Goal: Task Accomplishment & Management: Complete application form

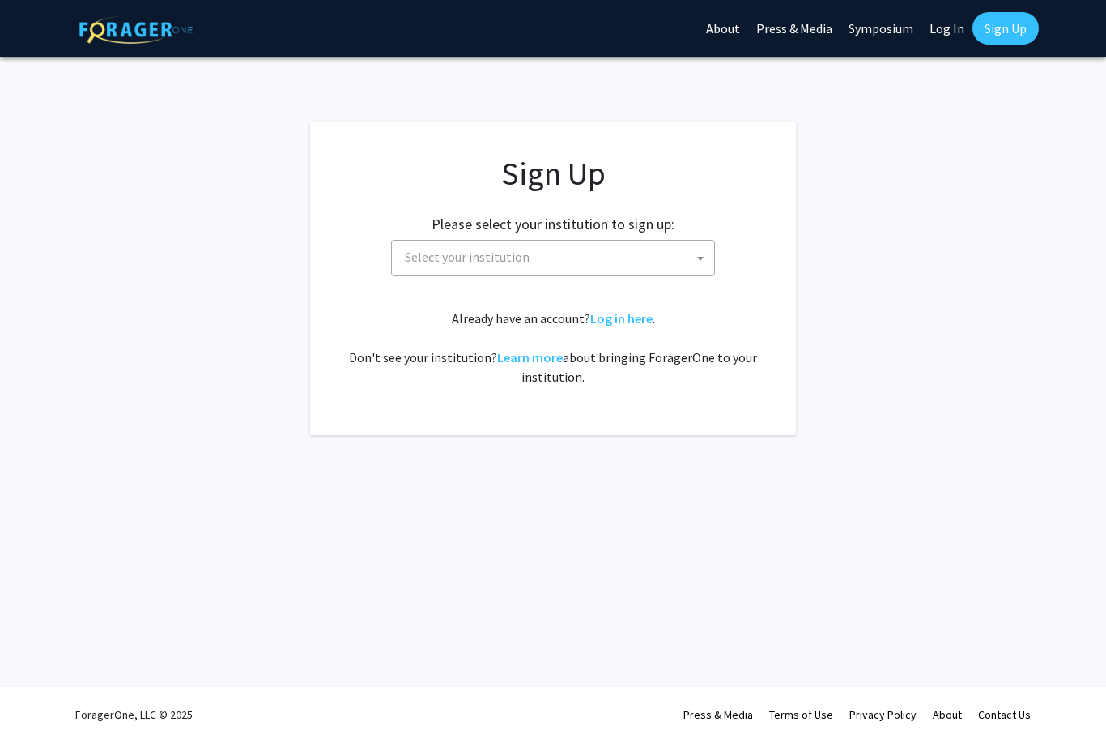
click at [624, 270] on span "Select your institution" at bounding box center [557, 257] width 316 height 33
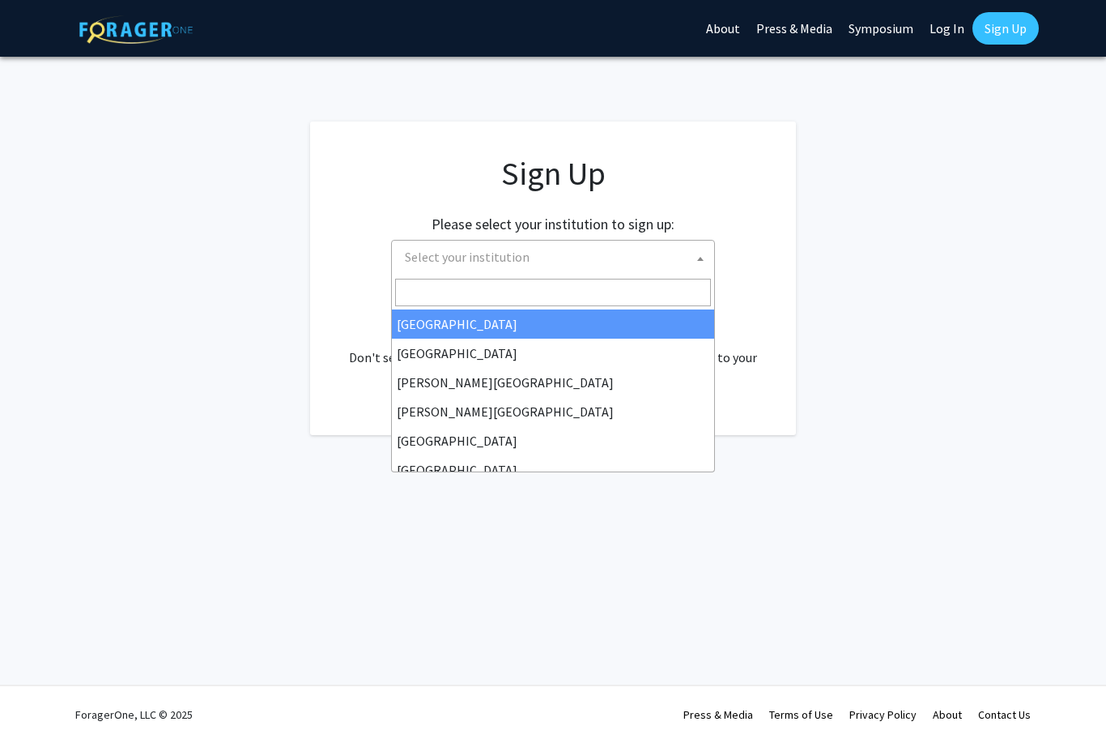
click at [618, 301] on input "Search" at bounding box center [553, 293] width 316 height 28
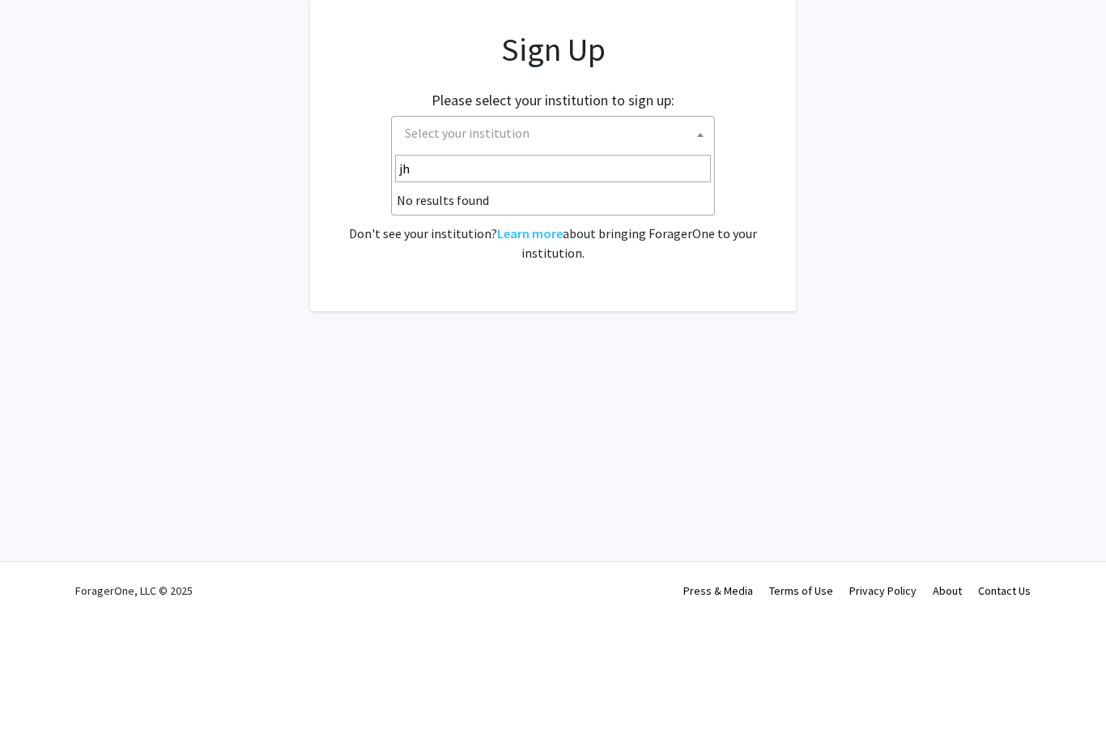
type input "j"
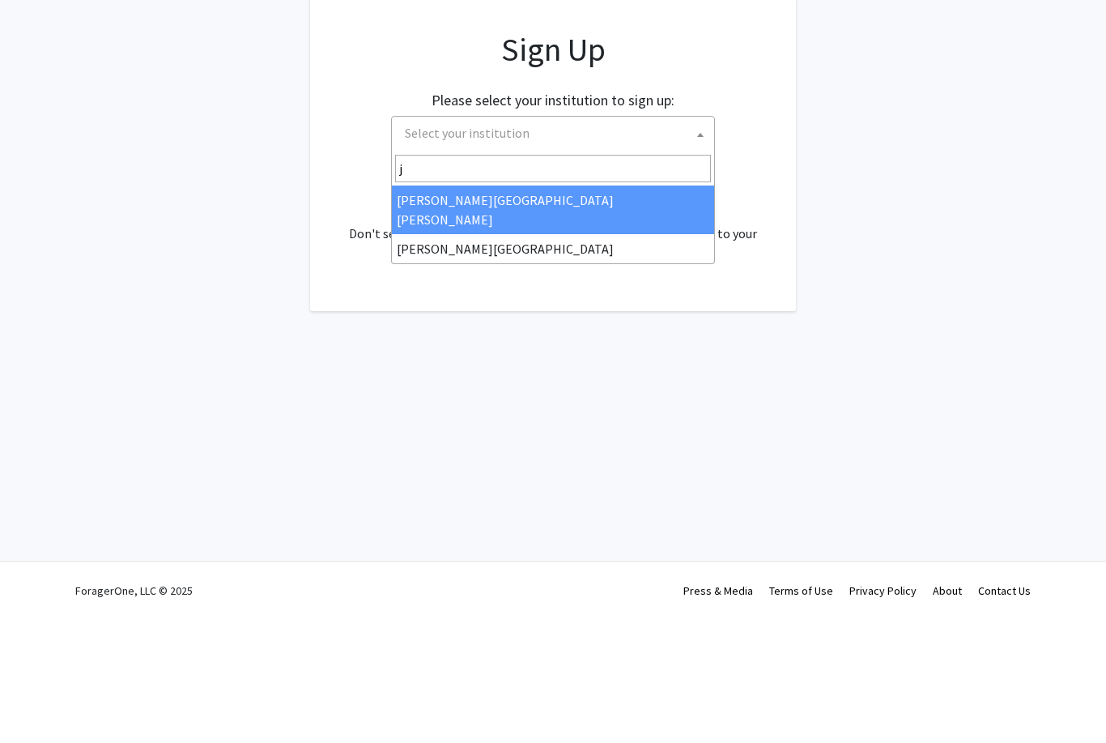
select select "1"
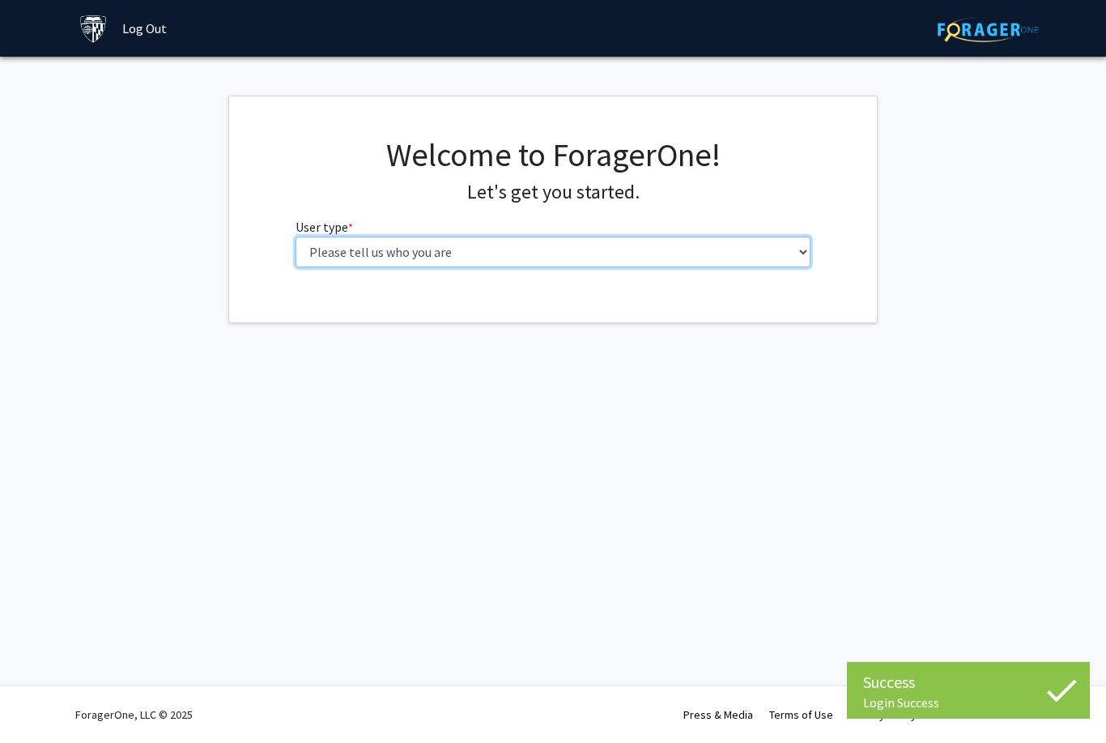
click at [801, 262] on select "Please tell us who you are Undergraduate Student Master's Student Doctoral Cand…" at bounding box center [554, 252] width 516 height 31
select select "1: undergrad"
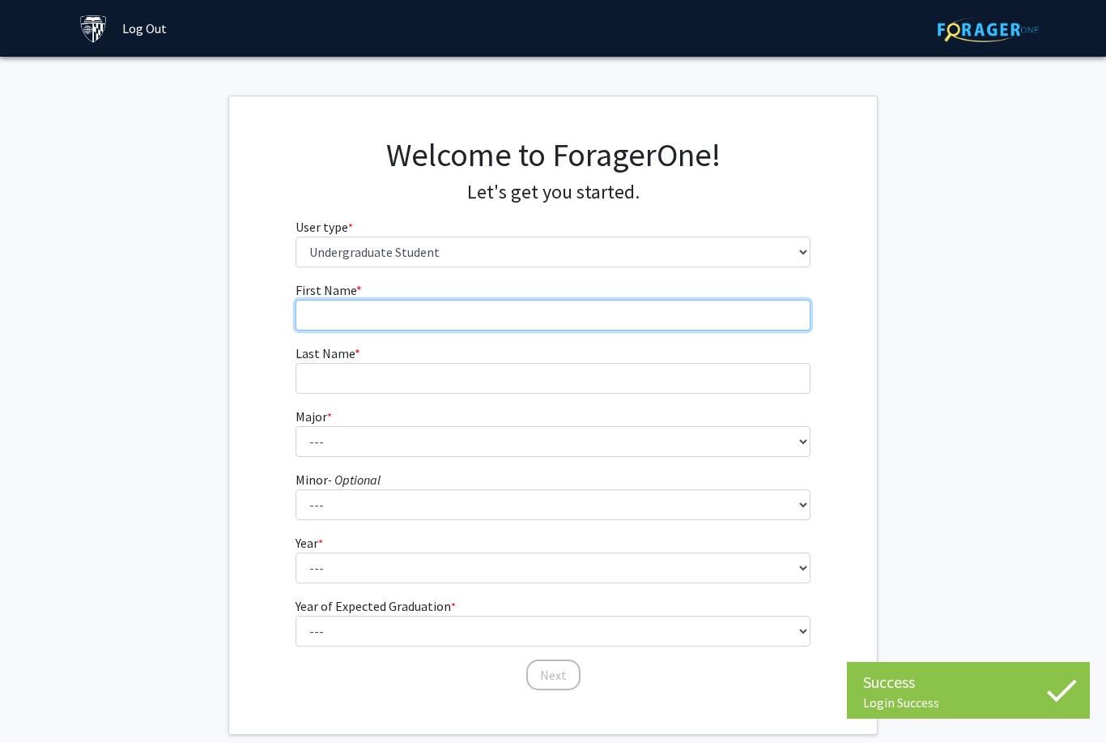
click at [732, 302] on input "First Name * required" at bounding box center [554, 315] width 516 height 31
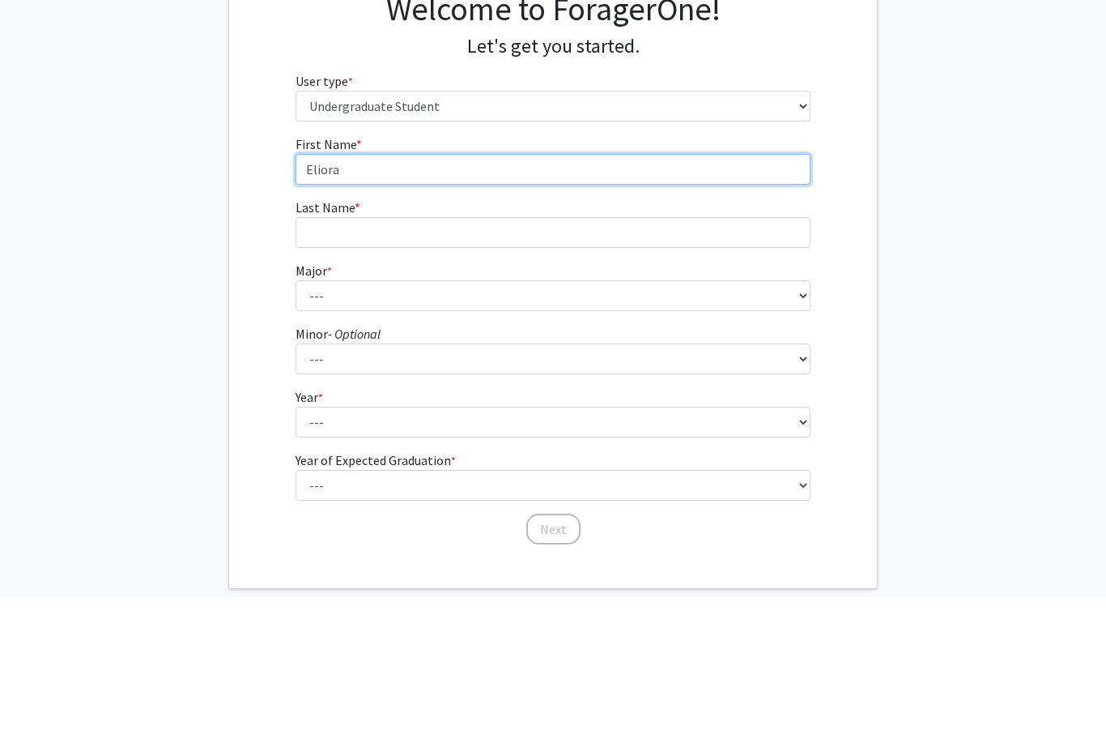
type input "Eliora"
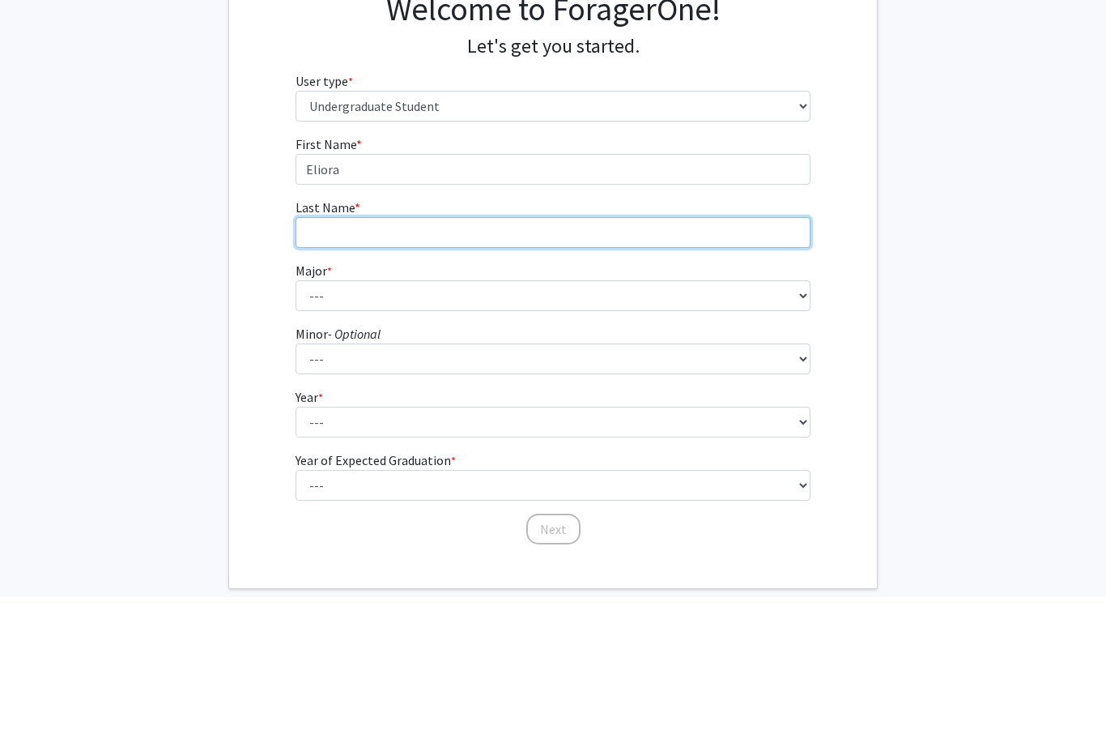
click at [499, 363] on input "Last Name * required" at bounding box center [554, 378] width 516 height 31
type input "Bard"
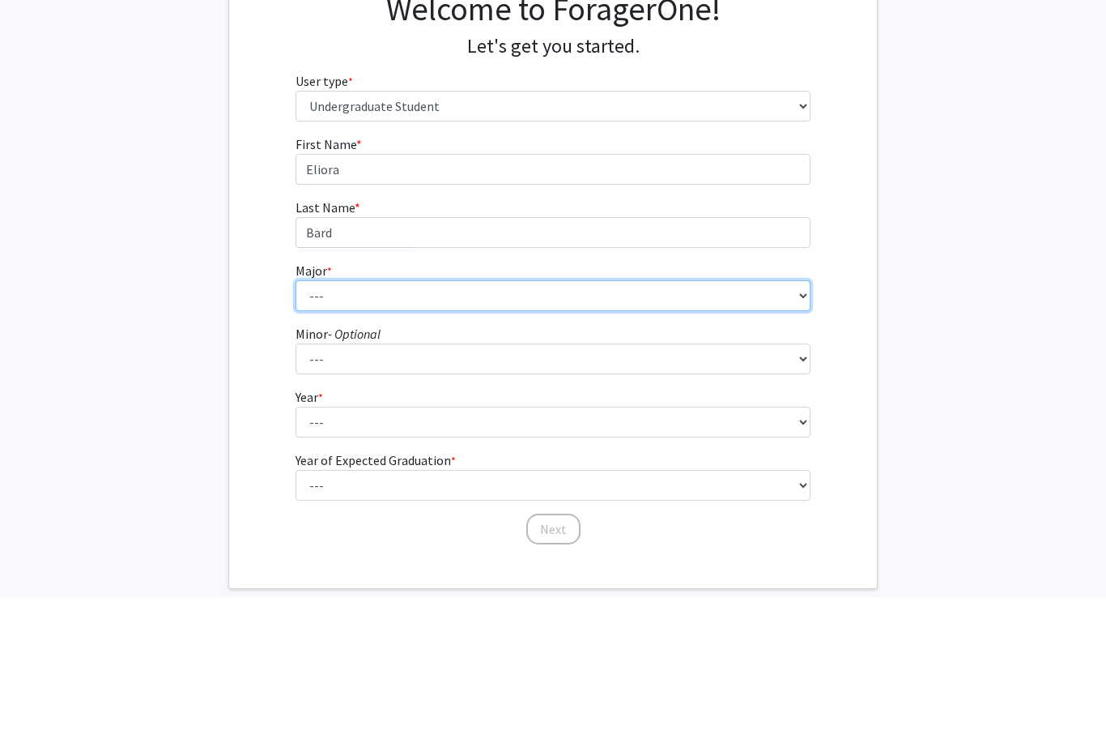
click at [441, 426] on select "--- Africana Studies Anthropology Applied Mathematics & Statistics Archaeology …" at bounding box center [554, 441] width 516 height 31
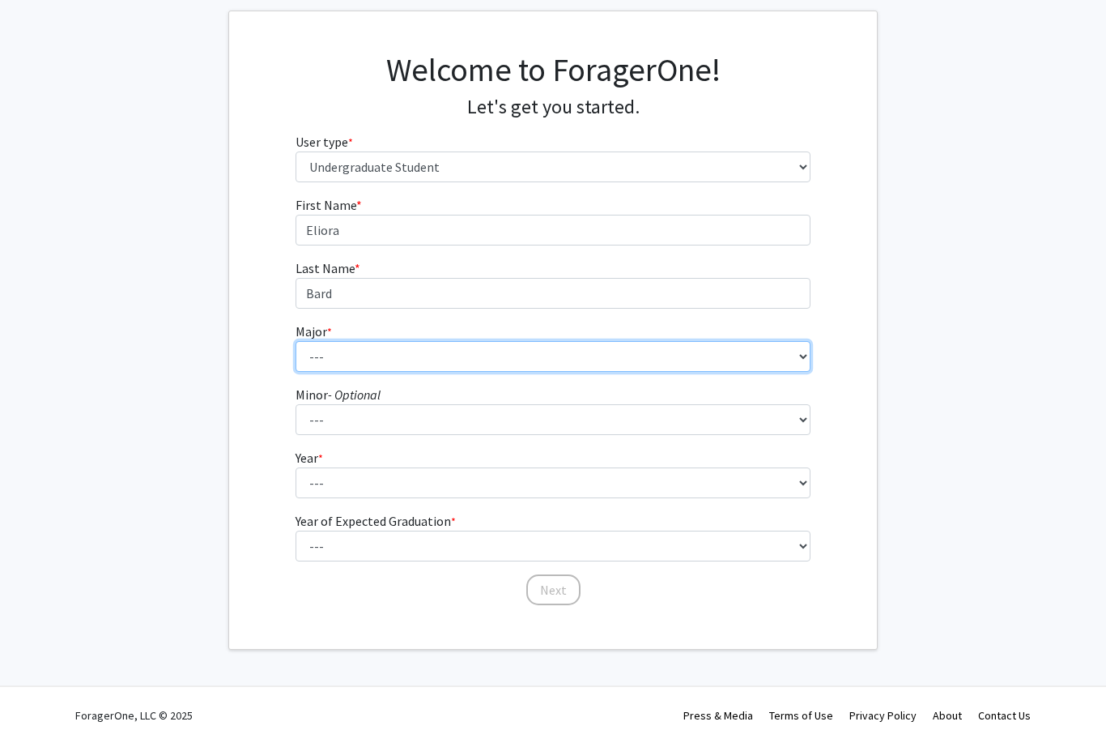
select select "3: 18"
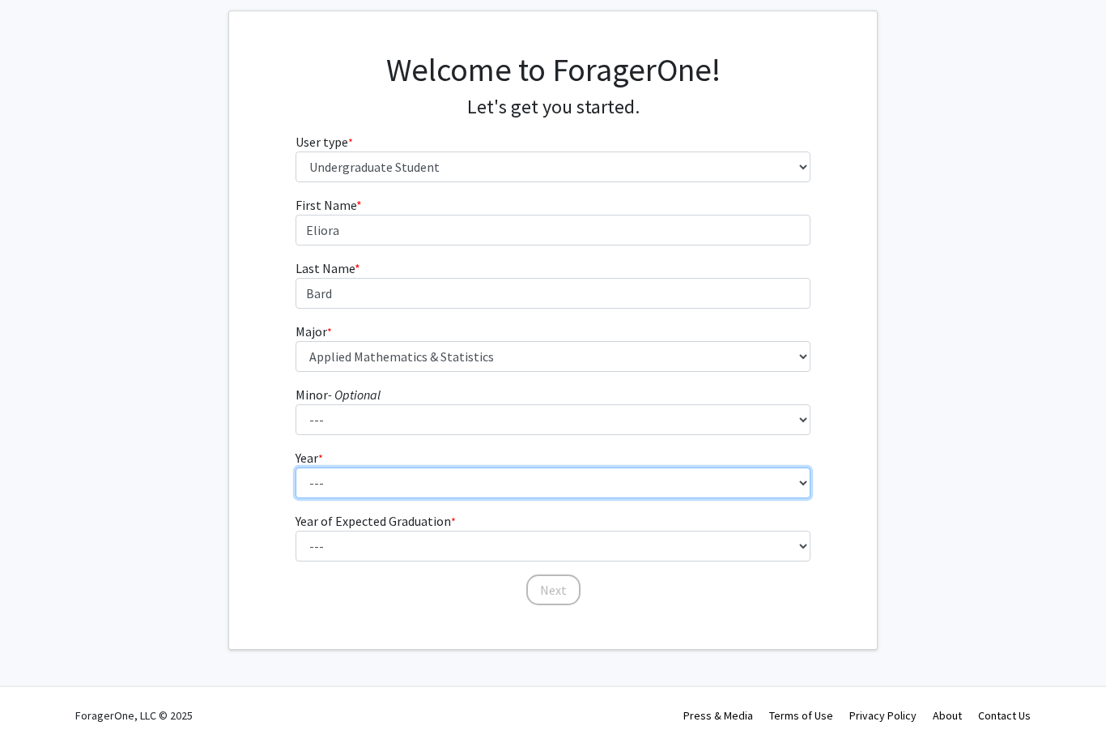
click at [585, 488] on select "--- First-year Sophomore Junior Senior Postbaccalaureate Certificate" at bounding box center [554, 482] width 516 height 31
select select "3: junior"
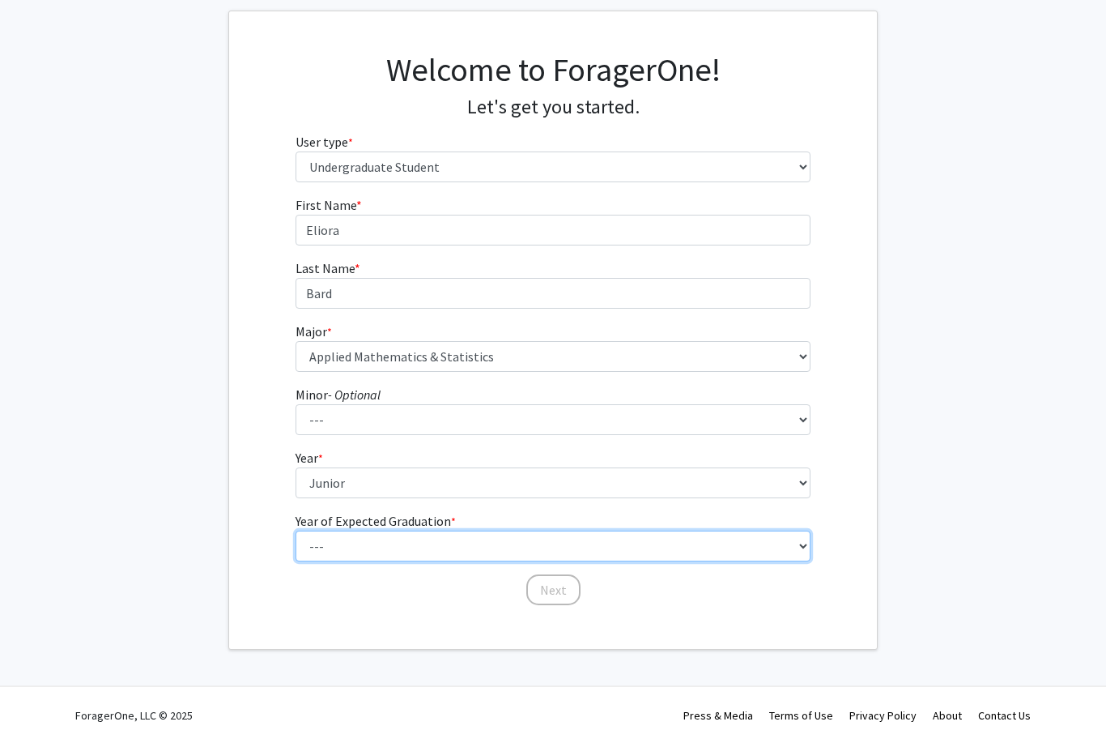
click at [575, 548] on select "--- 2025 2026 2027 2028 2029 2030 2031 2032 2033 2034" at bounding box center [554, 546] width 516 height 31
click at [621, 543] on select "--- 2025 2026 2027 2028 2029 2030 2031 2032 2033 2034" at bounding box center [554, 546] width 516 height 31
select select "3: 2027"
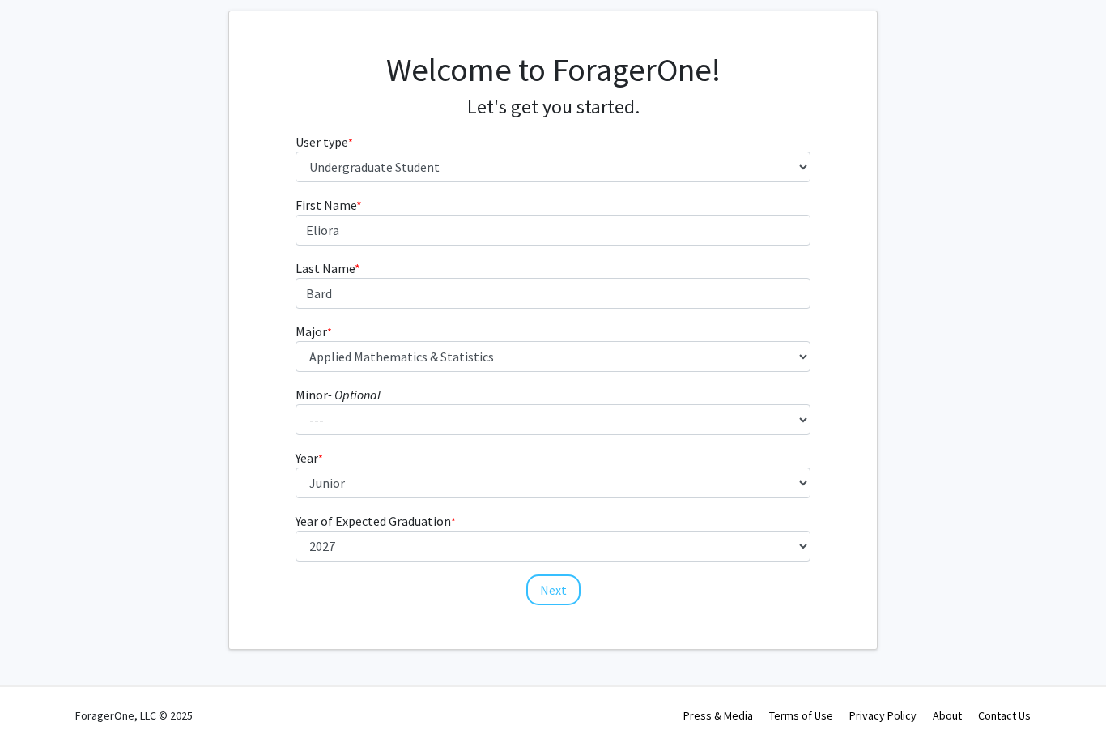
click at [557, 590] on button "Next" at bounding box center [553, 589] width 54 height 31
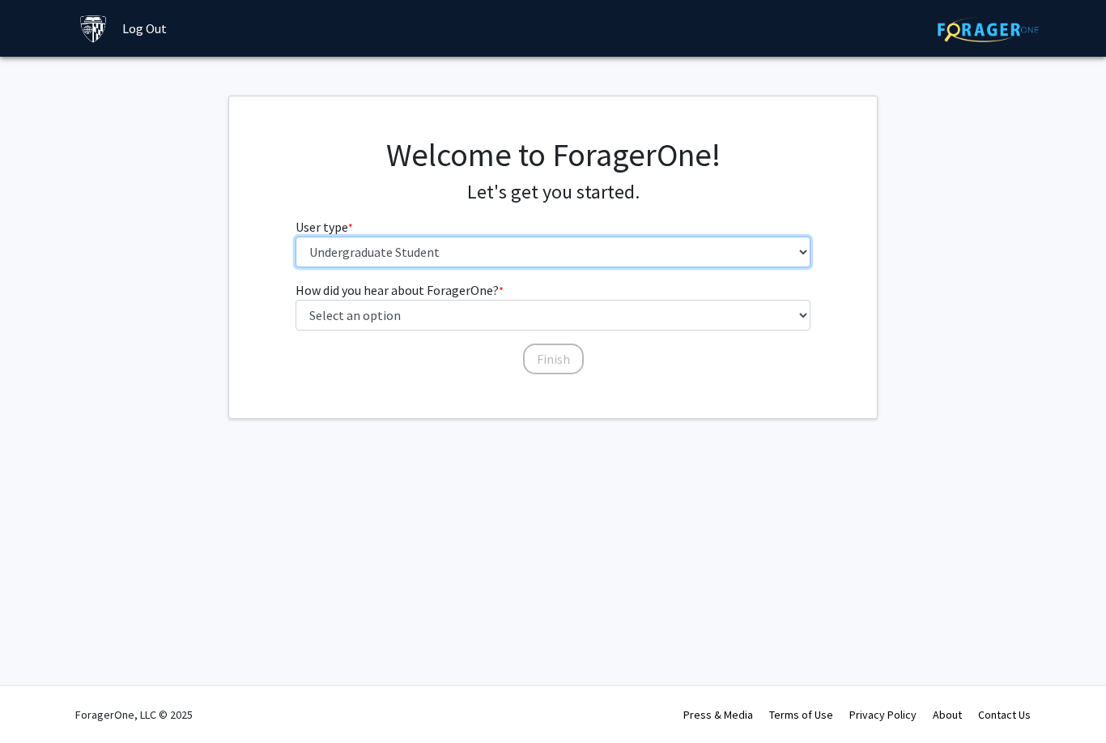
click at [656, 237] on select "Please tell us who you are Undergraduate Student Master's Student Doctoral Cand…" at bounding box center [554, 252] width 516 height 31
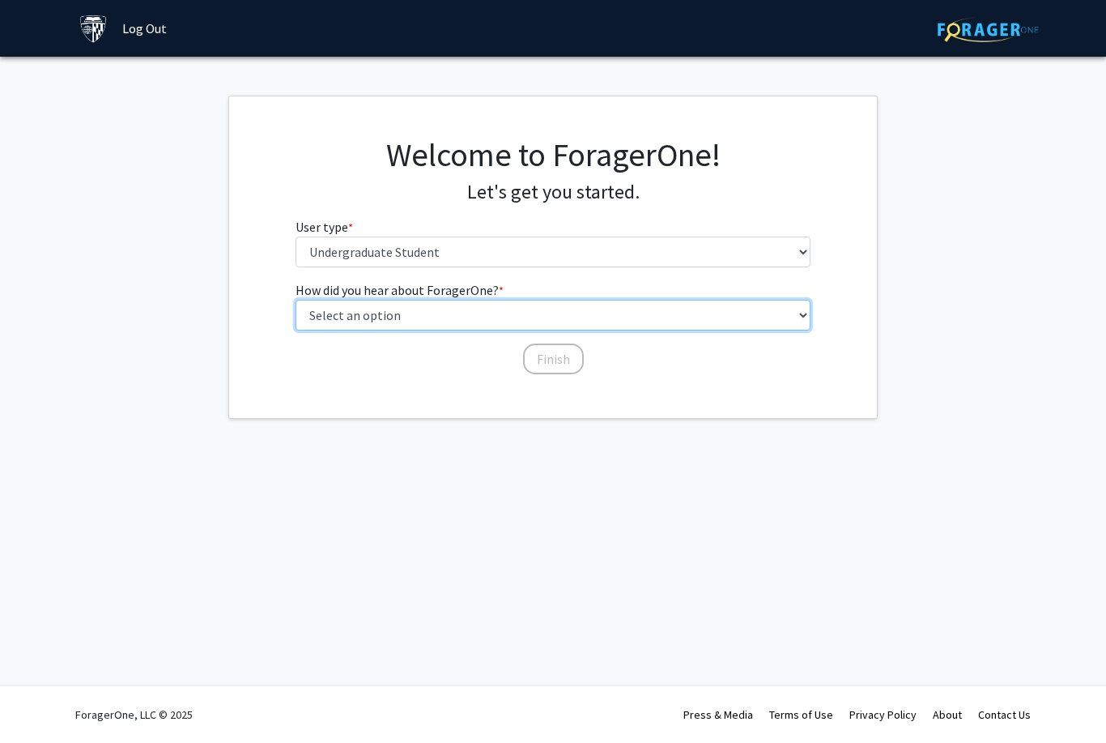
click at [752, 319] on select "Select an option Peer/student recommendation Faculty/staff recommendation Unive…" at bounding box center [554, 315] width 516 height 31
click at [701, 300] on select "Select an option Peer/student recommendation Faculty/staff recommendation Unive…" at bounding box center [554, 315] width 516 height 31
select select "3: university_website"
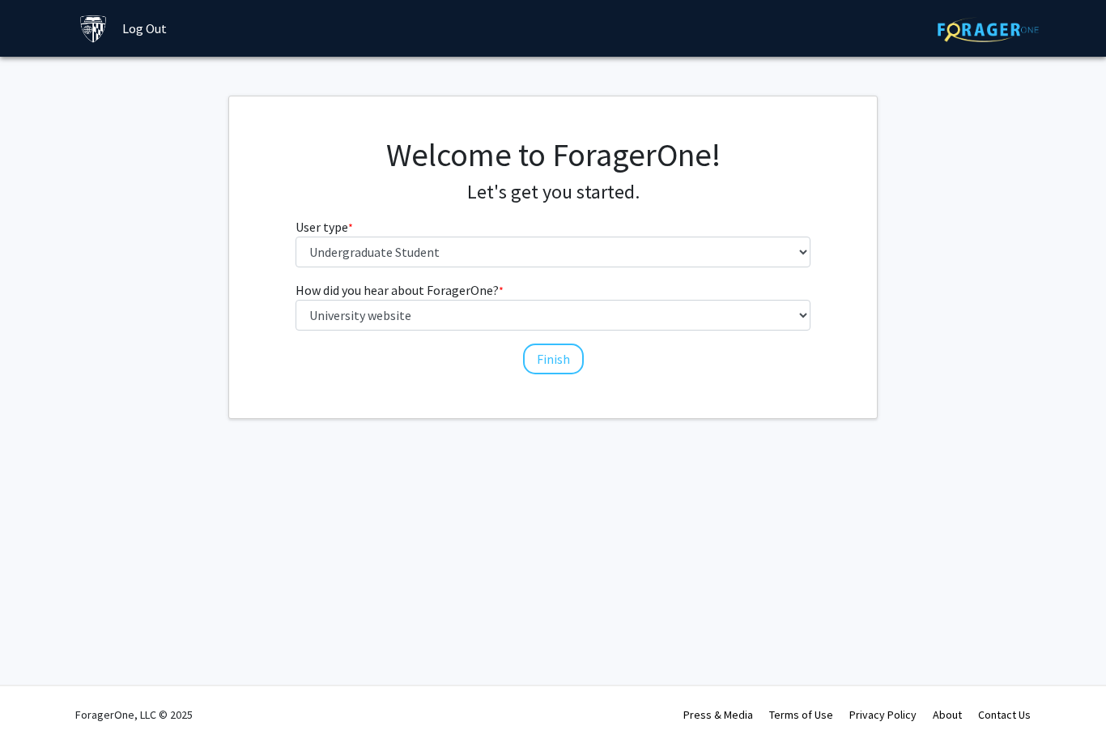
click at [582, 359] on button "Finish" at bounding box center [553, 358] width 61 height 31
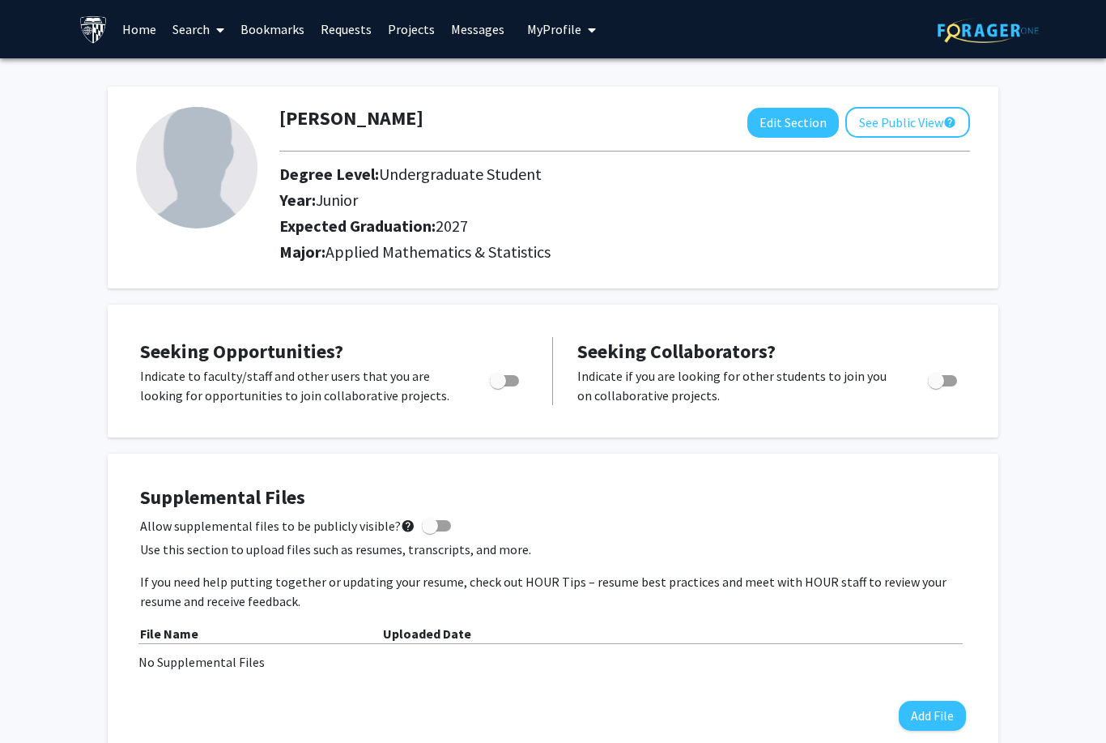
click at [509, 386] on label "Toggle" at bounding box center [502, 380] width 36 height 19
click at [498, 386] on input "Are you actively seeking opportunities?" at bounding box center [497, 386] width 1 height 1
checkbox input "true"
click at [399, 32] on link "Projects" at bounding box center [411, 29] width 63 height 57
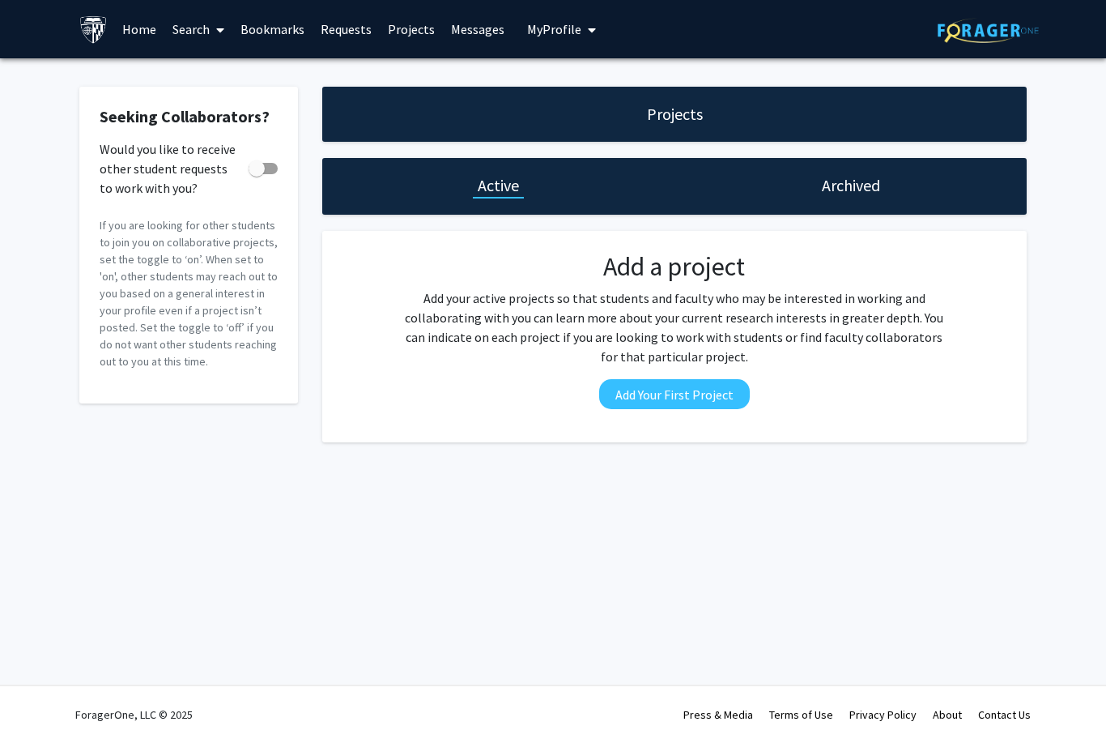
click at [289, 33] on link "Bookmarks" at bounding box center [272, 29] width 80 height 57
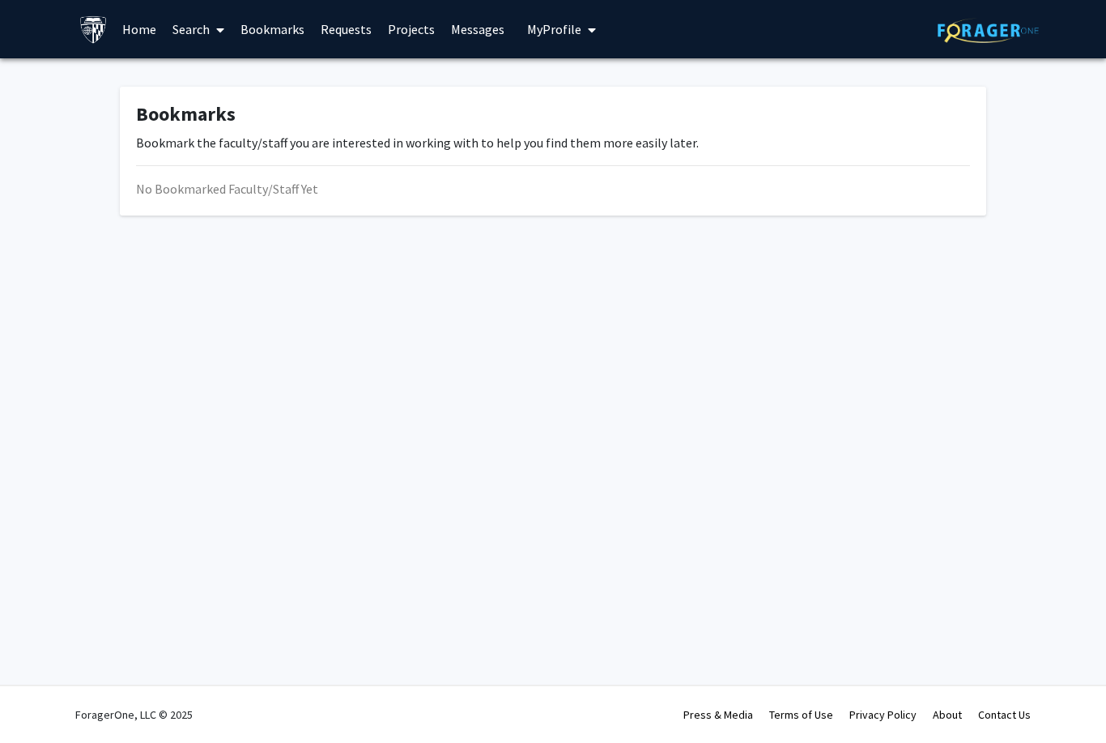
click at [198, 40] on link "Search" at bounding box center [198, 29] width 68 height 57
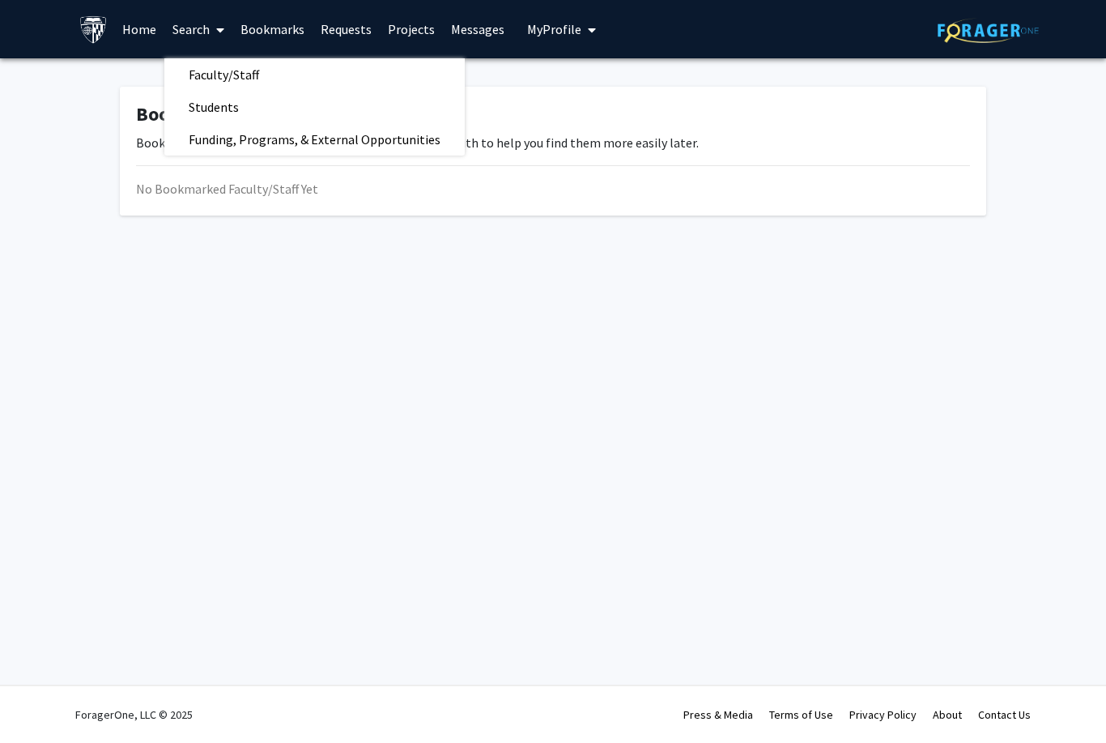
click at [377, 80] on link "Faculty/Staff" at bounding box center [314, 74] width 300 height 24
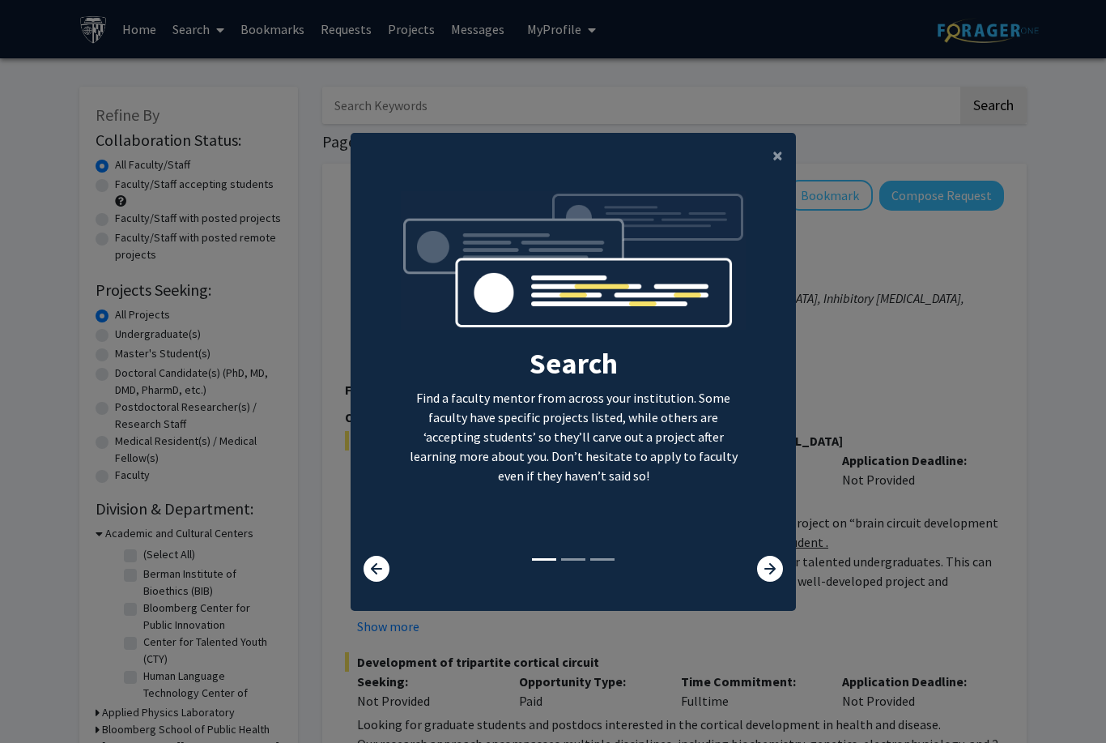
click at [769, 176] on button "×" at bounding box center [778, 155] width 36 height 45
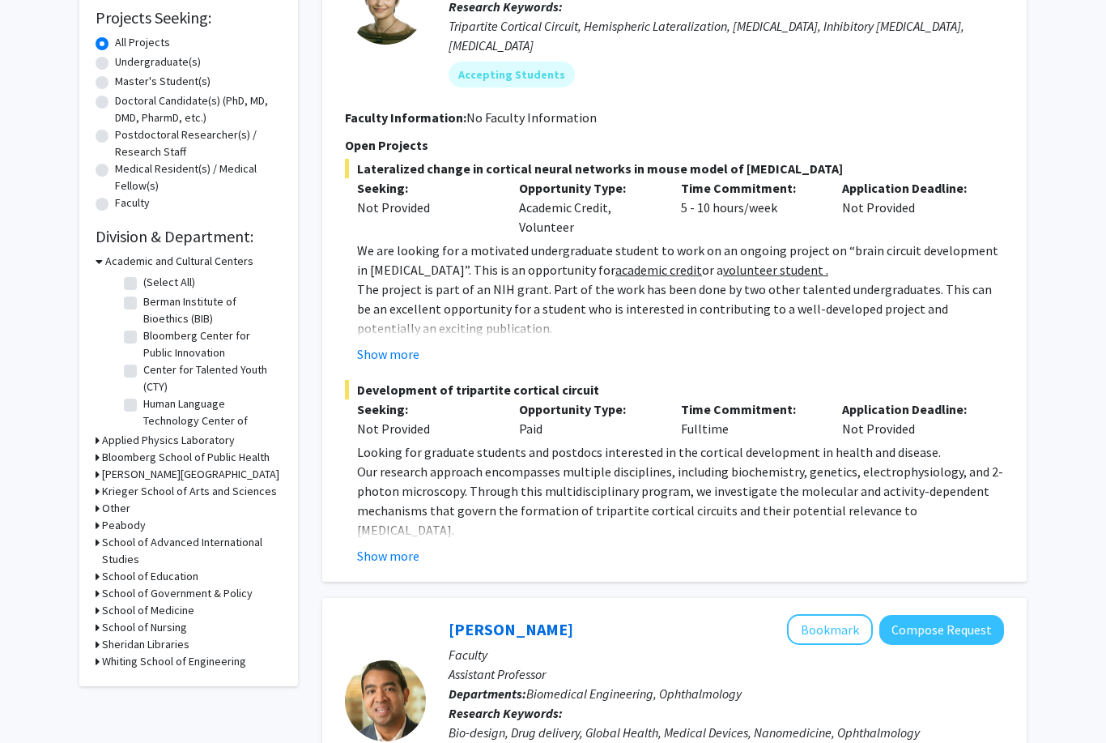
scroll to position [273, 0]
click at [202, 409] on label "Human Language Technology Center of Excellence (HLTCOE)" at bounding box center [210, 419] width 134 height 51
click at [154, 405] on input "Human Language Technology Center of Excellence (HLTCOE)" at bounding box center [148, 399] width 11 height 11
checkbox input "true"
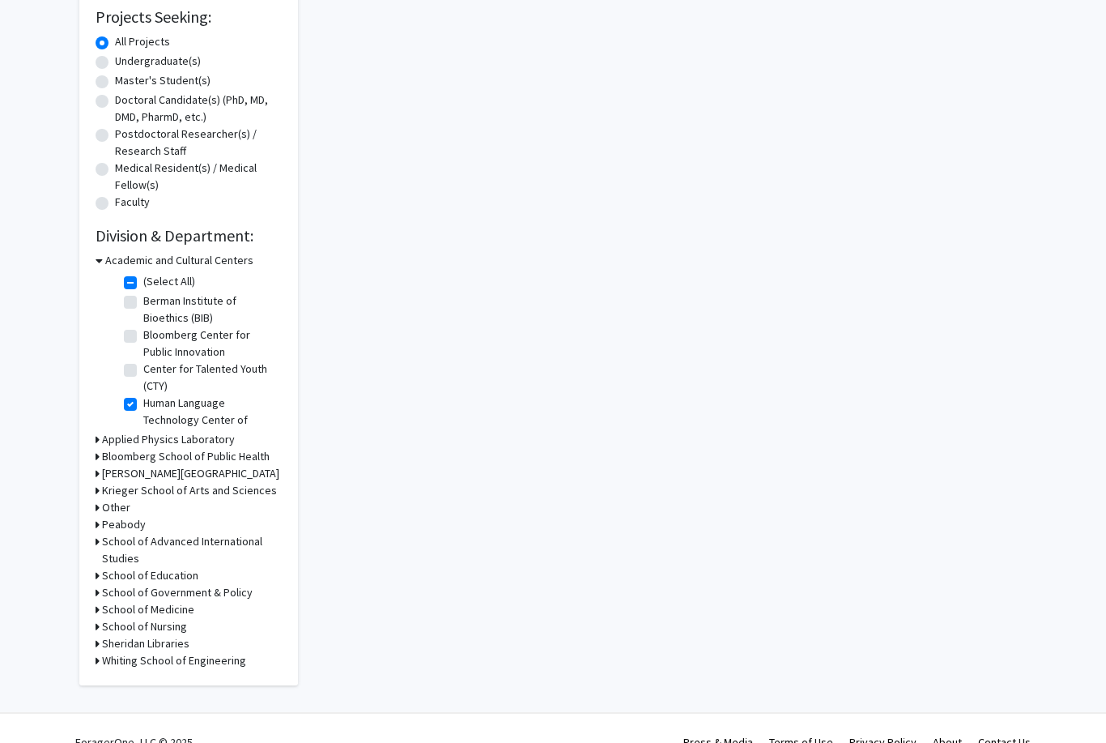
checkbox input "true"
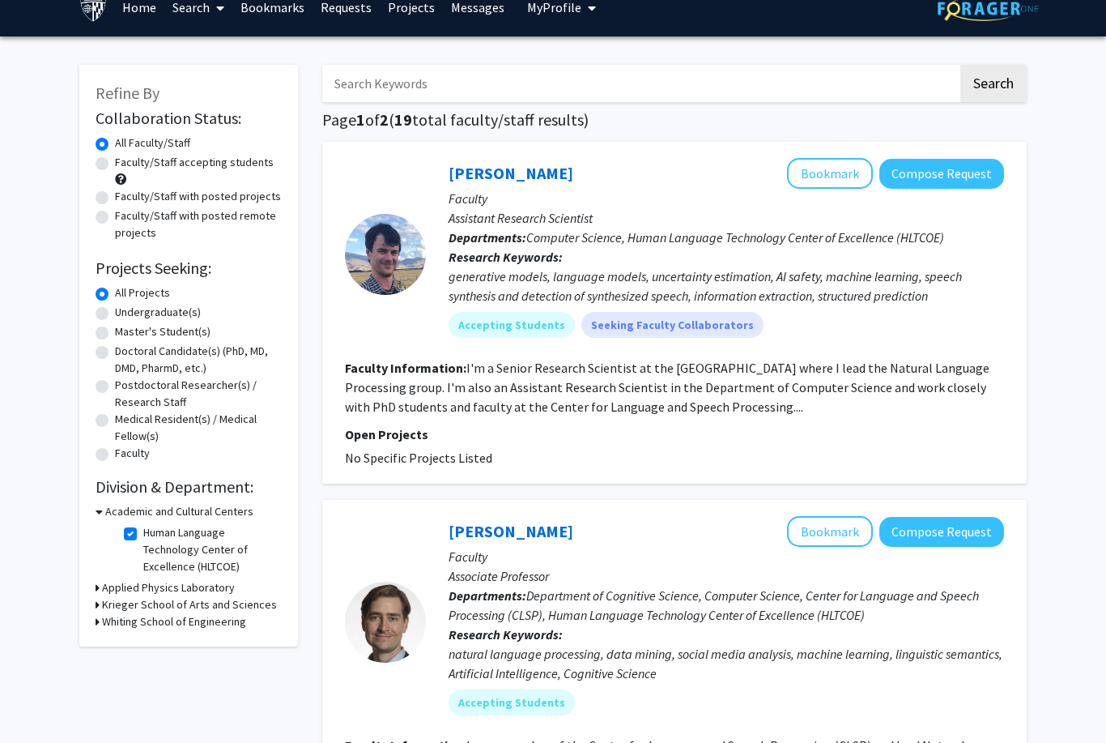
click at [143, 527] on label "Human Language Technology Center of Excellence (HLTCOE)" at bounding box center [210, 549] width 134 height 51
click at [143, 527] on input "Human Language Technology Center of Excellence (HLTCOE)" at bounding box center [148, 529] width 11 height 11
checkbox input "false"
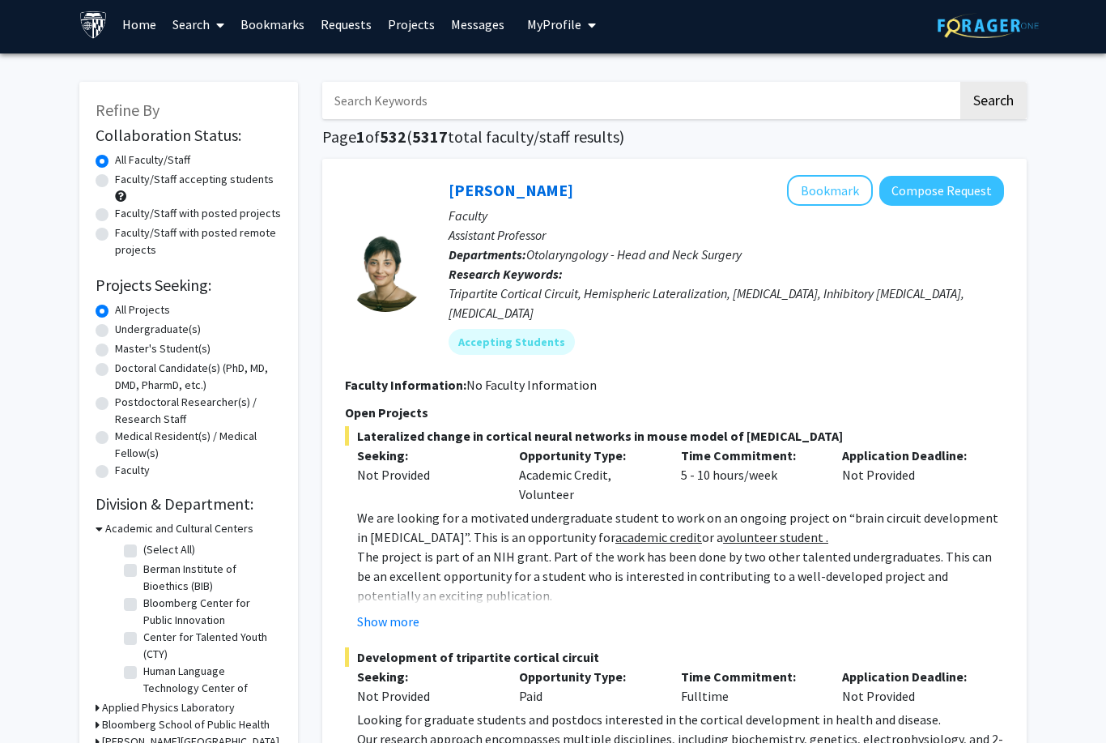
scroll to position [4, 0]
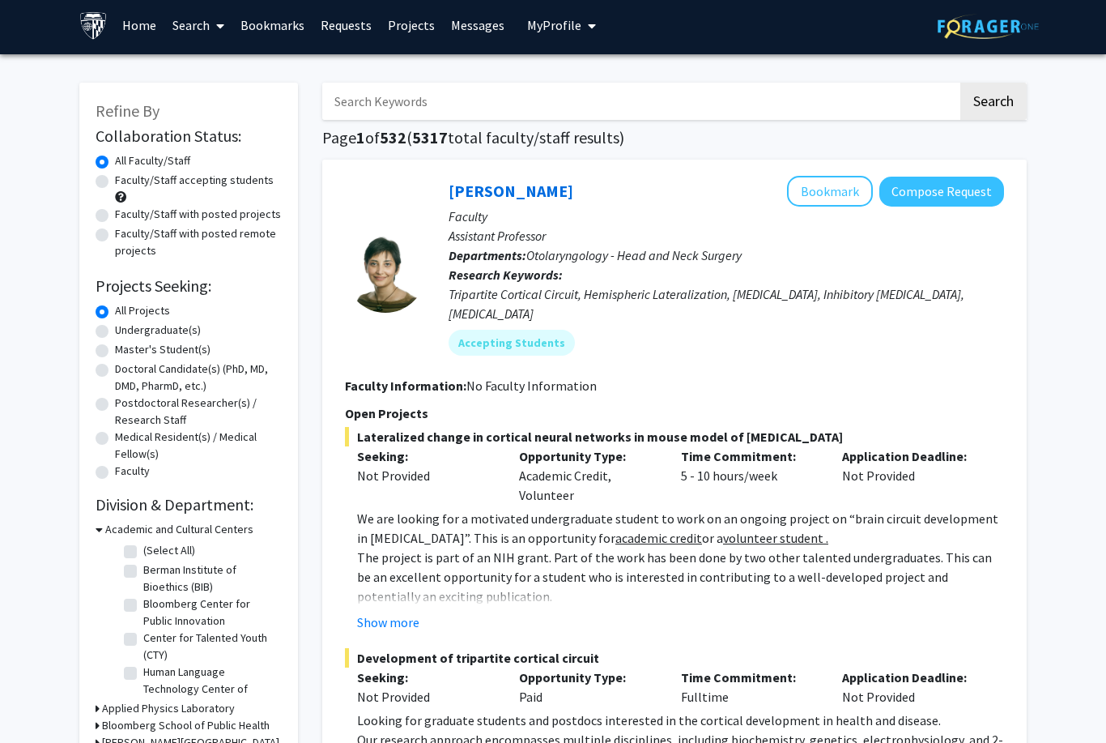
click at [246, 210] on label "Faculty/Staff with posted projects" at bounding box center [198, 214] width 166 height 17
click at [126, 210] on input "Faculty/Staff with posted projects" at bounding box center [120, 211] width 11 height 11
radio input "true"
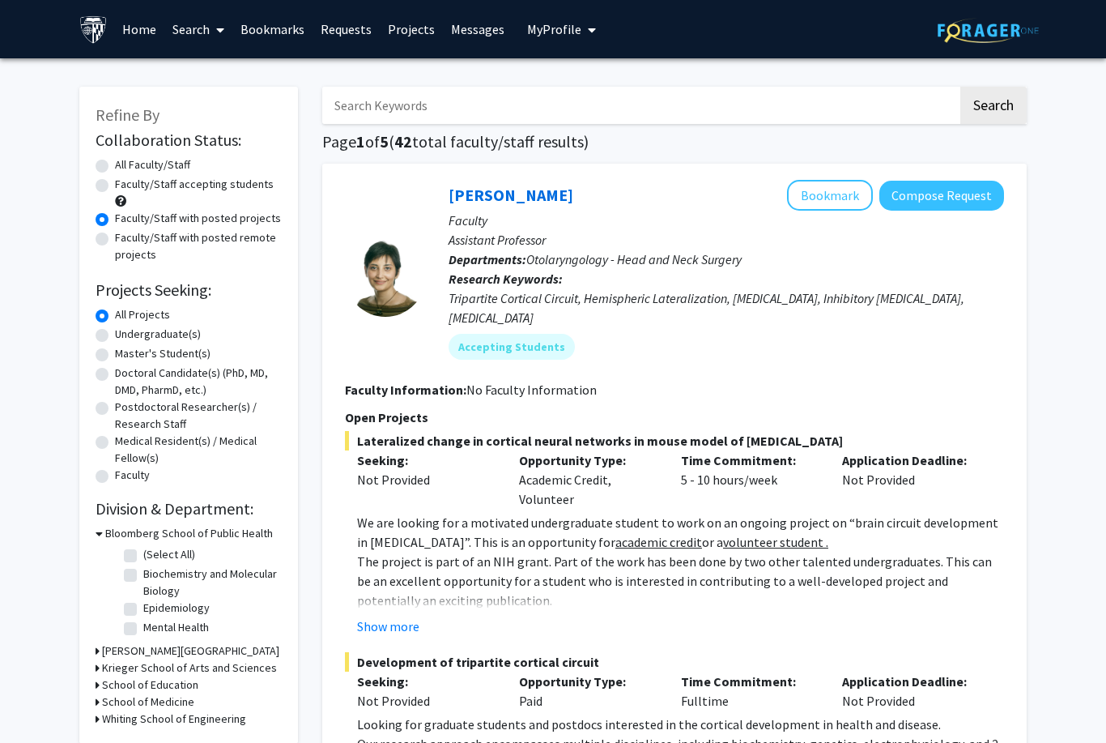
click at [182, 335] on label "Undergraduate(s)" at bounding box center [158, 334] width 86 height 17
click at [126, 335] on input "Undergraduate(s)" at bounding box center [120, 331] width 11 height 11
radio input "true"
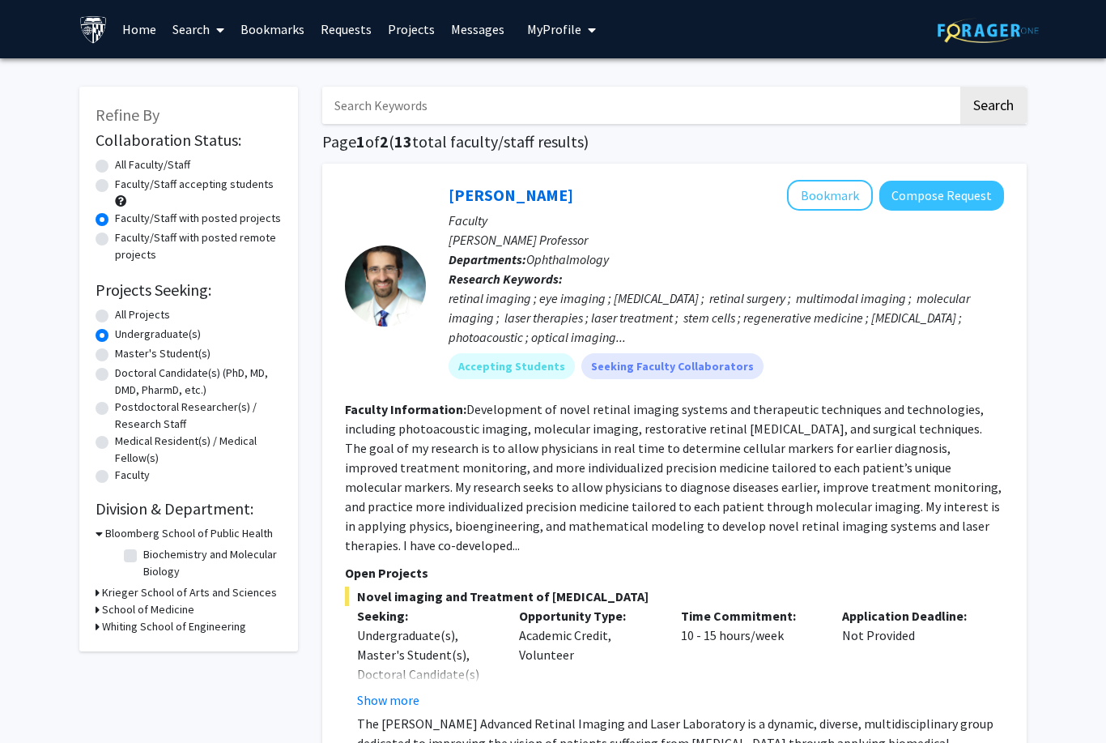
click at [203, 629] on h3 "Whiting School of Engineering" at bounding box center [174, 626] width 144 height 17
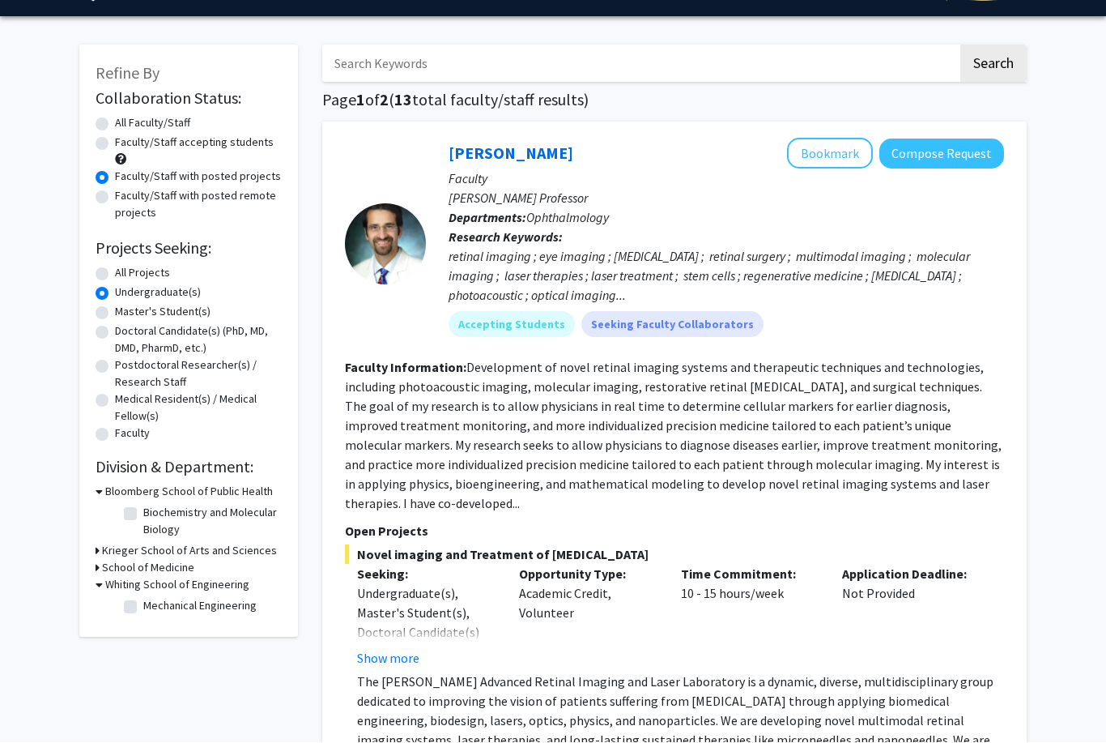
click at [229, 582] on h3 "Whiting School of Engineering" at bounding box center [177, 585] width 144 height 17
click at [214, 545] on h3 "Krieger School of Arts and Sciences" at bounding box center [189, 550] width 175 height 17
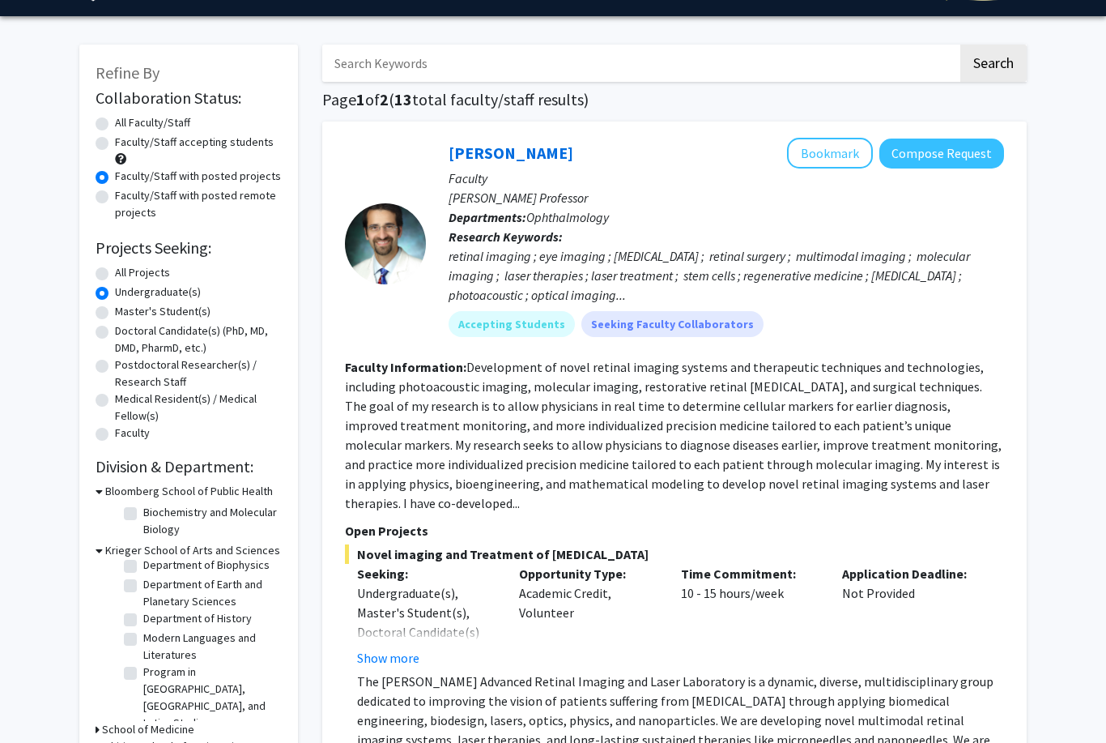
scroll to position [111, 0]
click at [185, 649] on label "Modern Languages and Literatures" at bounding box center [210, 649] width 134 height 34
click at [154, 642] on input "Modern Languages and Literatures" at bounding box center [148, 637] width 11 height 11
checkbox input "true"
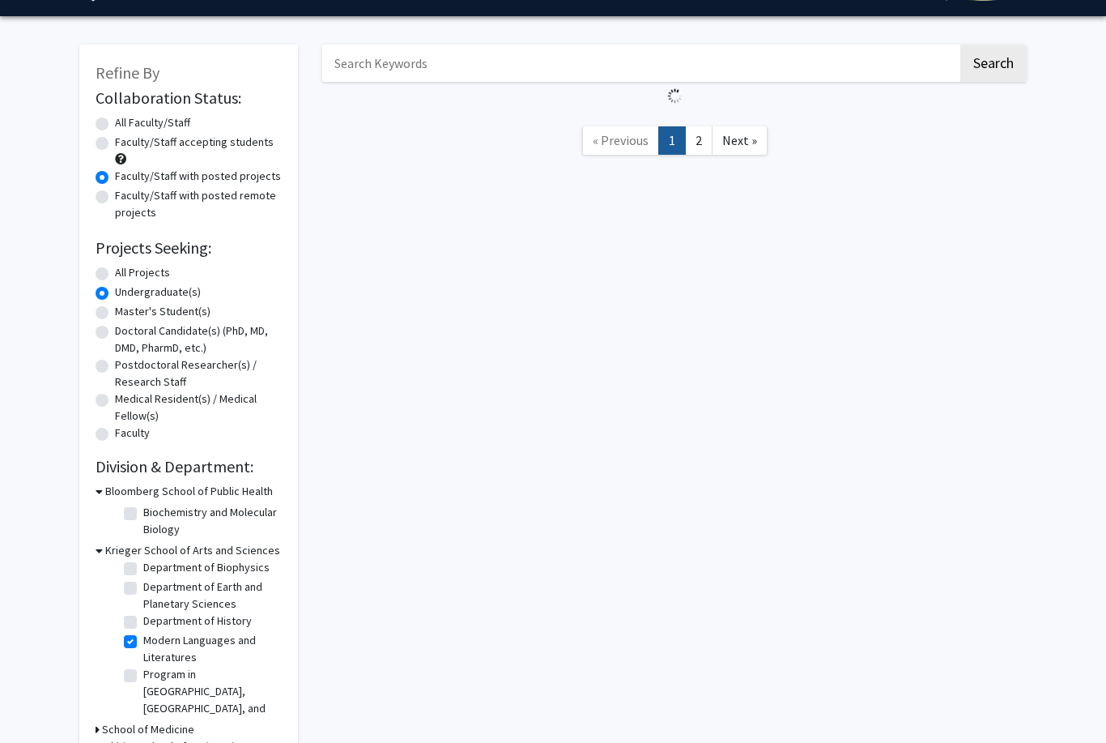
checkbox input "true"
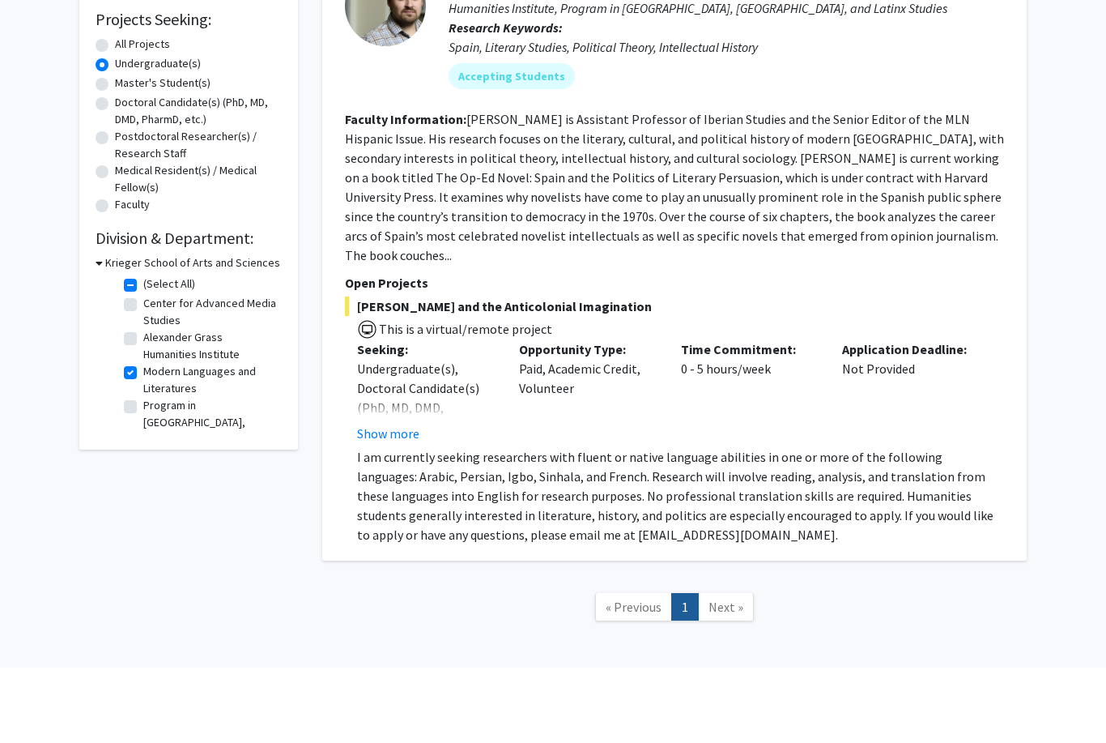
scroll to position [194, 0]
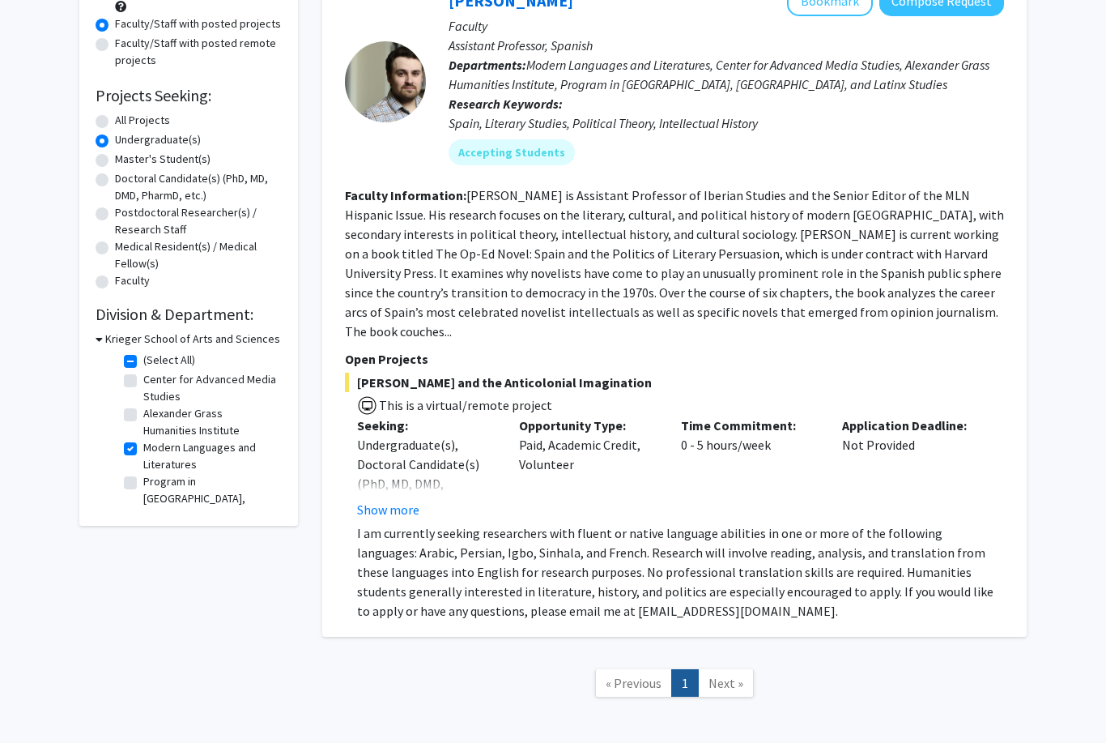
click at [143, 447] on label "Modern Languages and Literatures" at bounding box center [210, 456] width 134 height 34
click at [143, 447] on input "Modern Languages and Literatures" at bounding box center [148, 444] width 11 height 11
checkbox input "false"
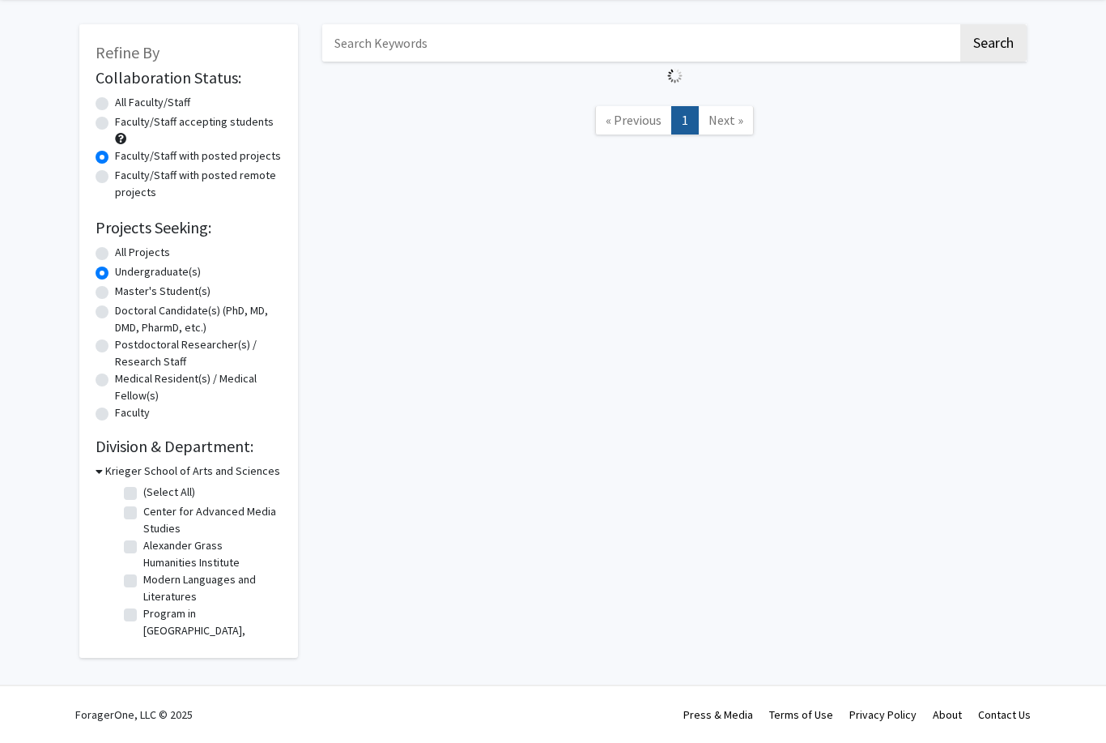
scroll to position [9, 0]
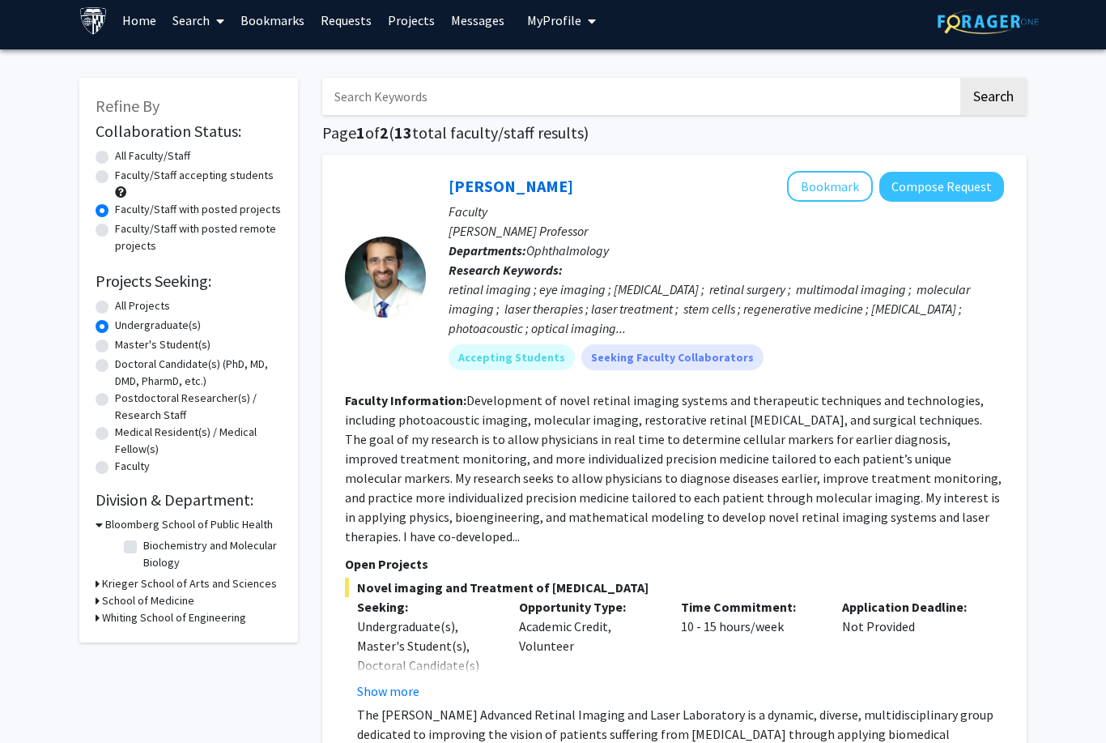
click at [230, 174] on label "Faculty/Staff accepting students" at bounding box center [194, 175] width 159 height 17
click at [126, 174] on input "Faculty/Staff accepting students" at bounding box center [120, 172] width 11 height 11
radio input "true"
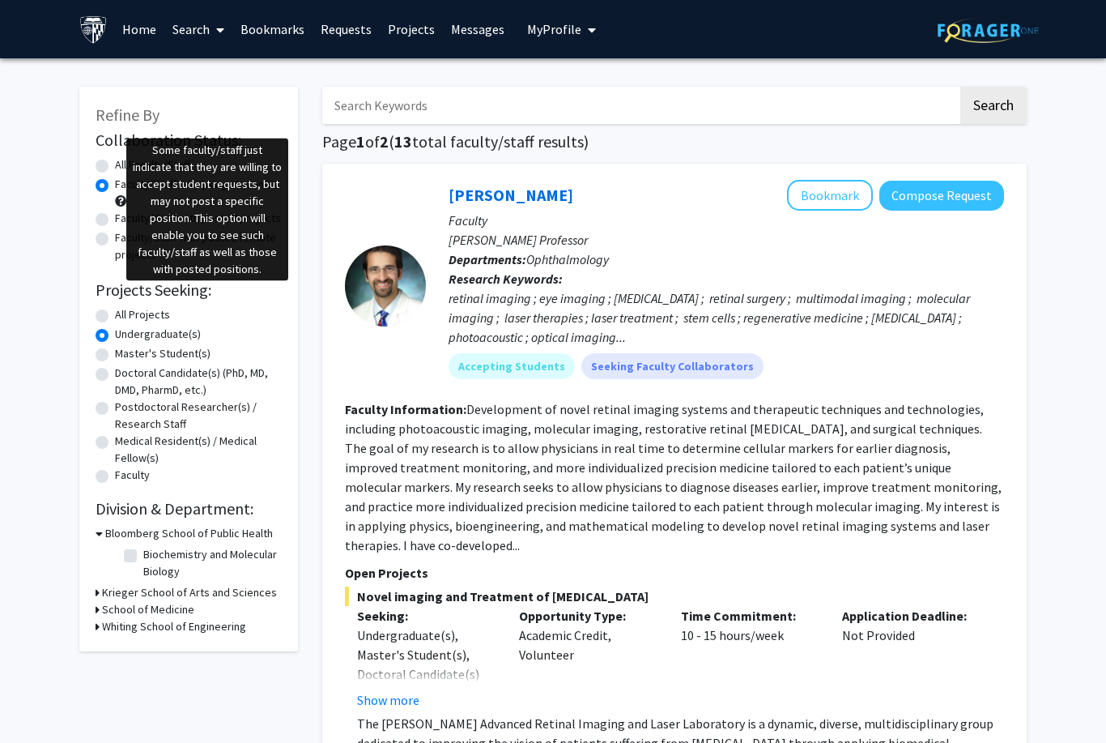
click at [119, 203] on span at bounding box center [120, 200] width 11 height 11
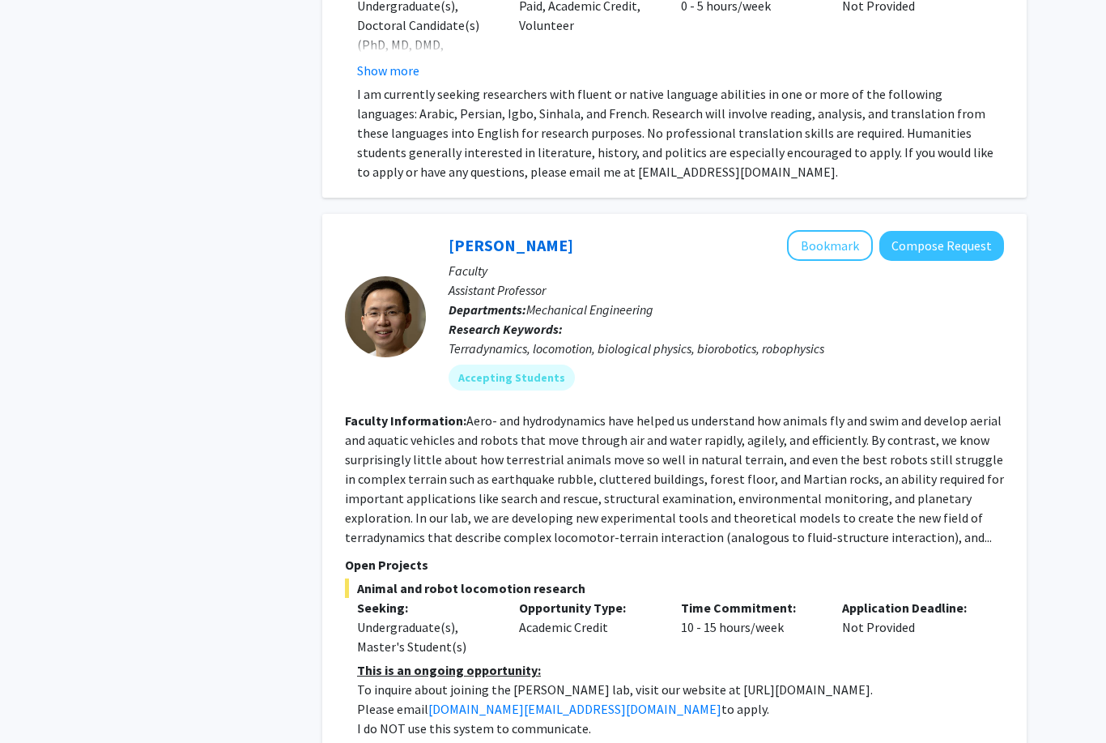
scroll to position [6829, 0]
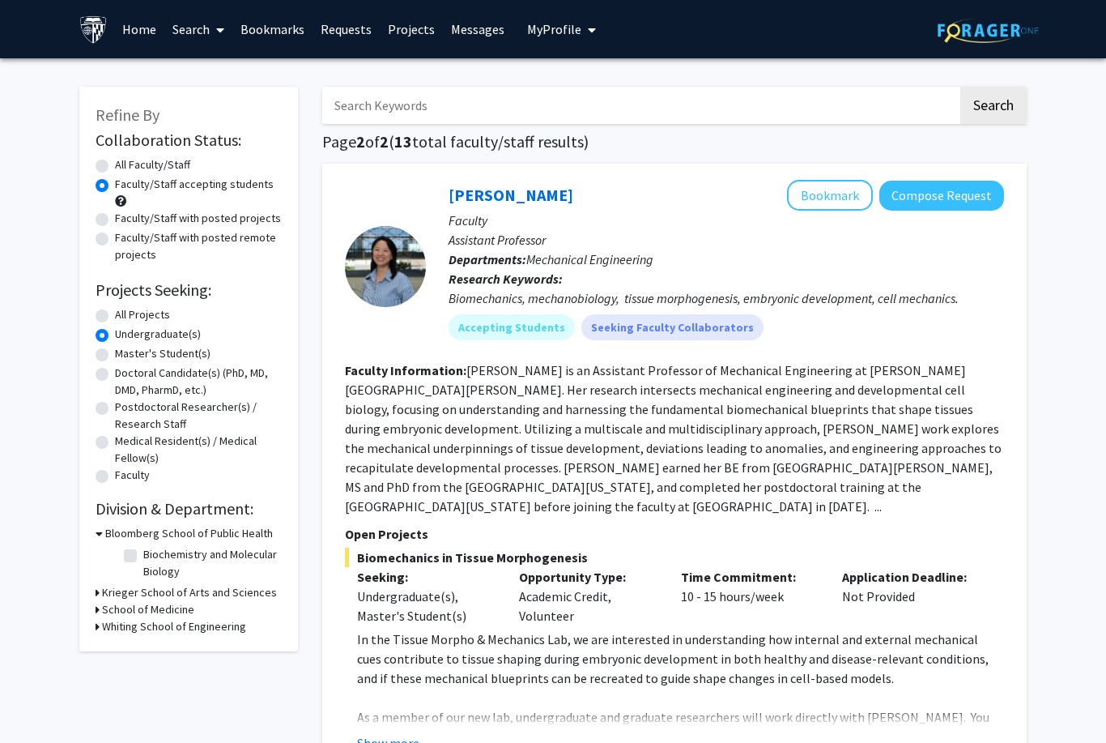
click at [211, 36] on span at bounding box center [217, 30] width 15 height 57
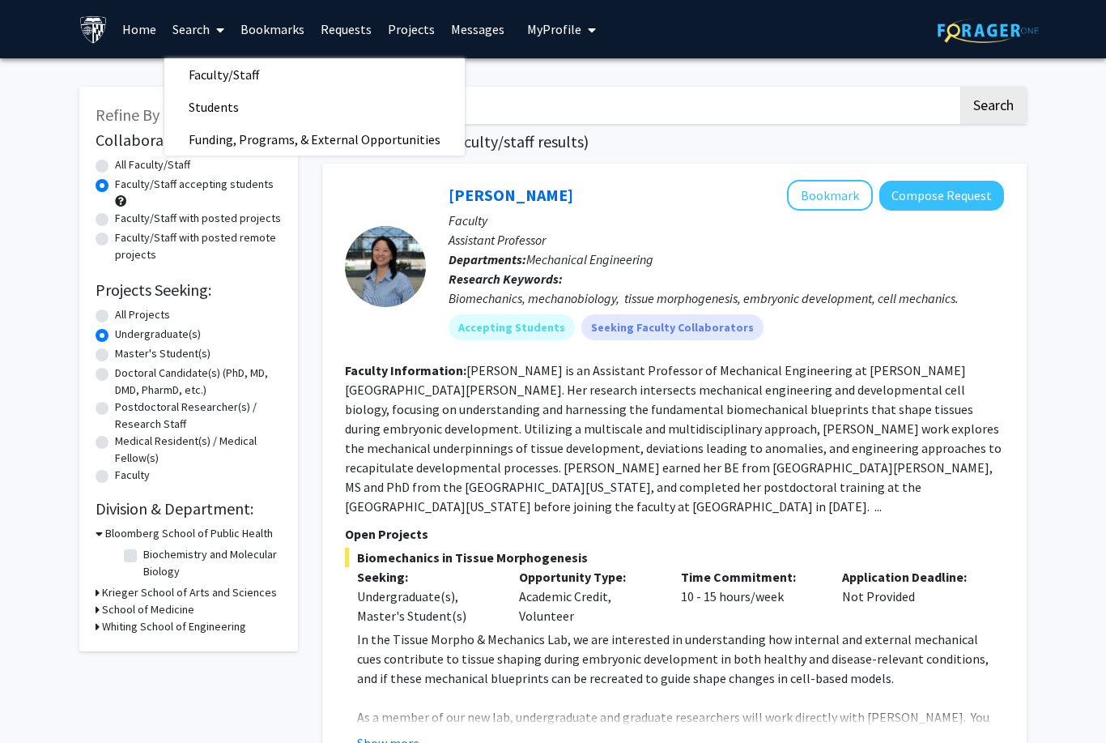
click at [335, 101] on link "Students" at bounding box center [314, 107] width 300 height 24
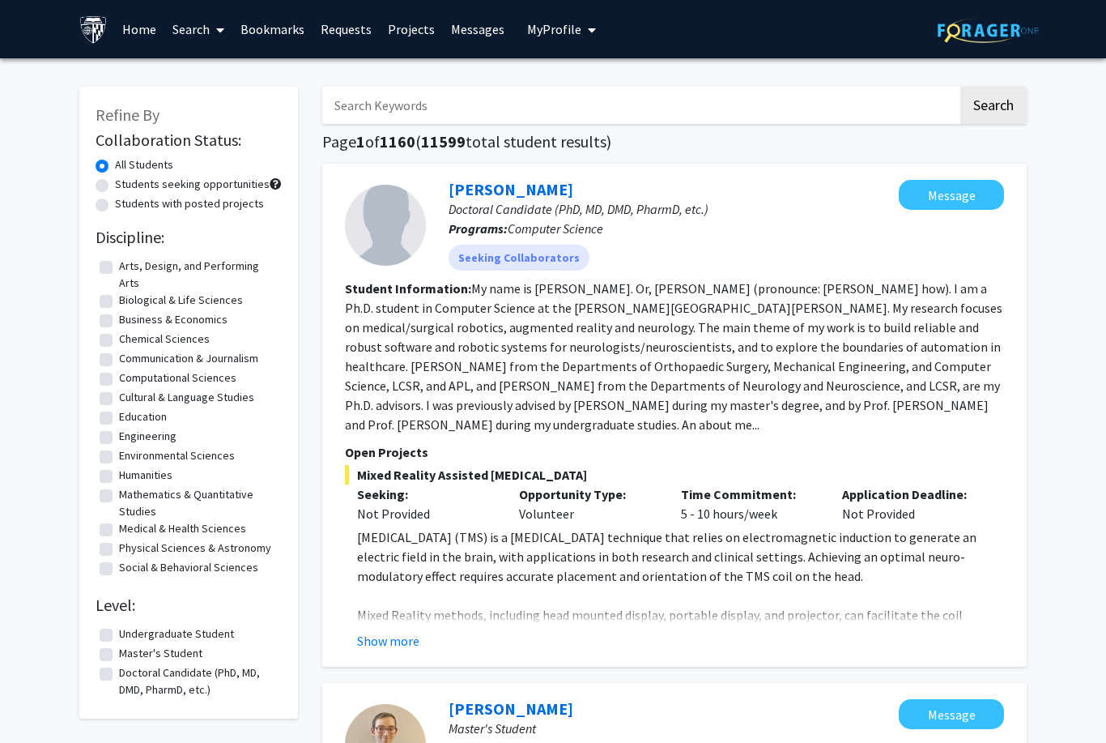
click at [229, 486] on label "Mathematics & Quantitative Studies" at bounding box center [198, 503] width 159 height 34
click at [130, 486] on input "Mathematics & Quantitative Studies" at bounding box center [124, 491] width 11 height 11
checkbox input "true"
